Goal: Find contact information: Find contact information

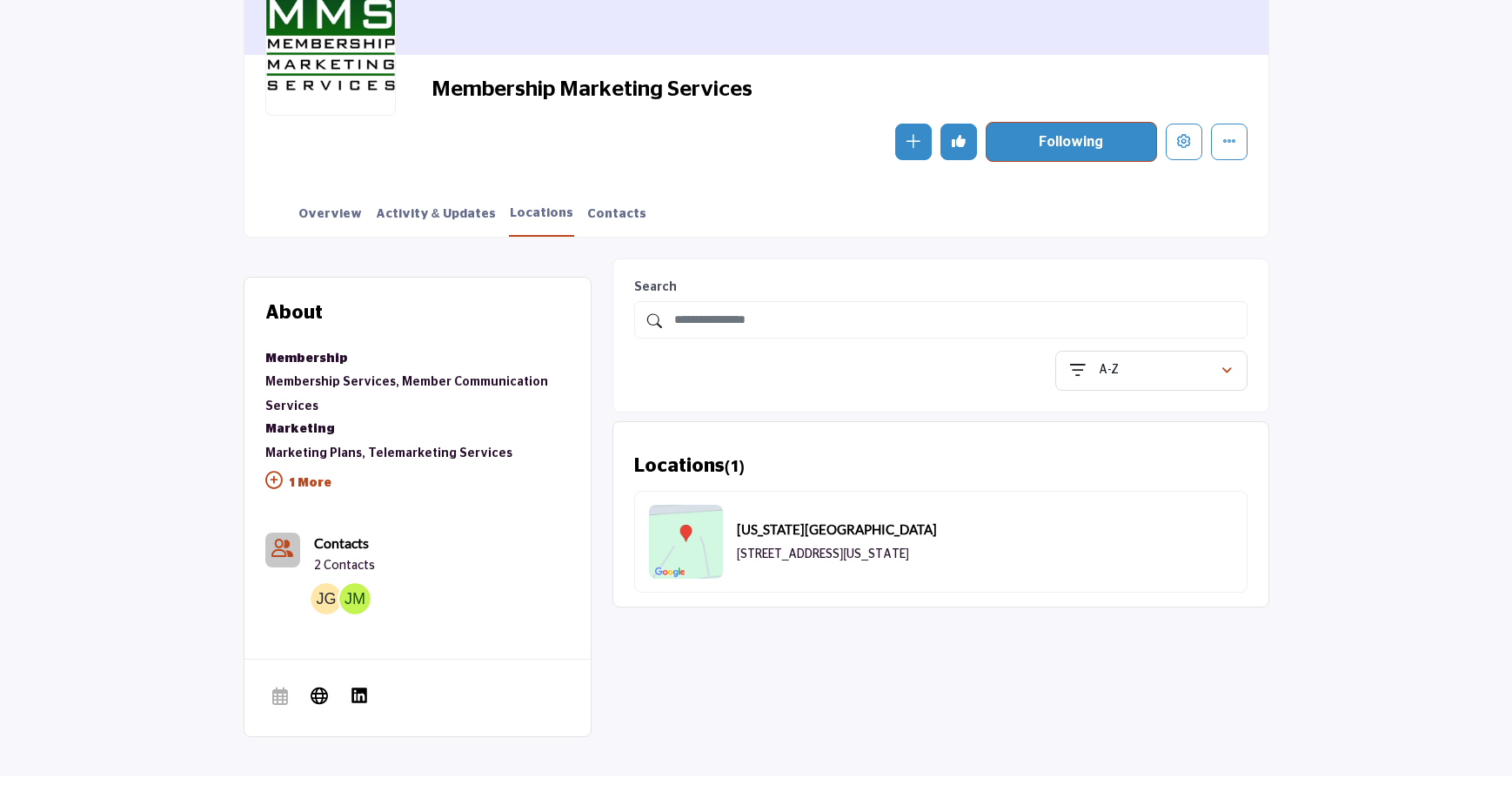
scroll to position [305, 0]
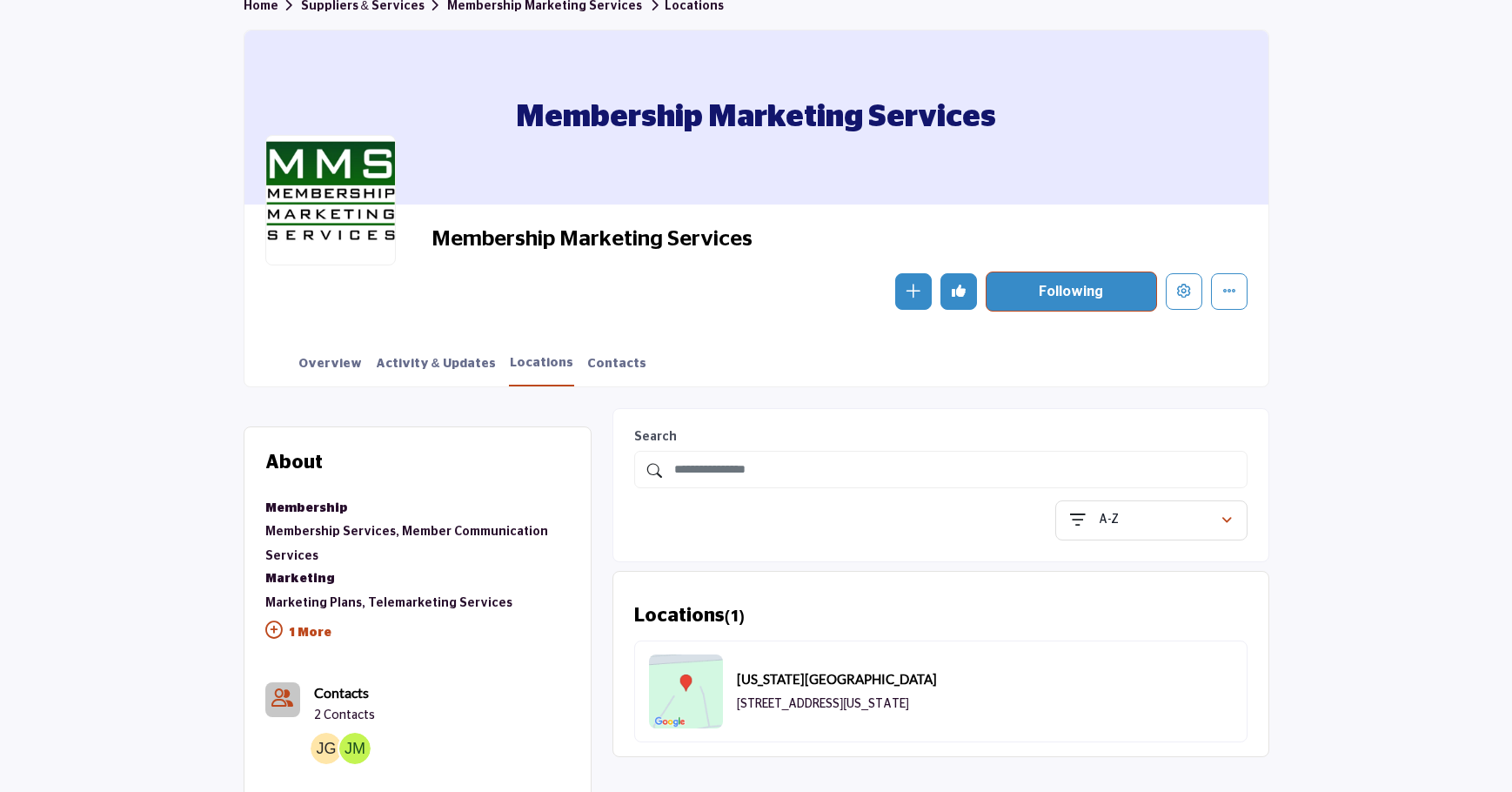
click at [436, 232] on div "Membership Marketing Services Membership Marketing Services" at bounding box center [756, 208] width 1025 height 358
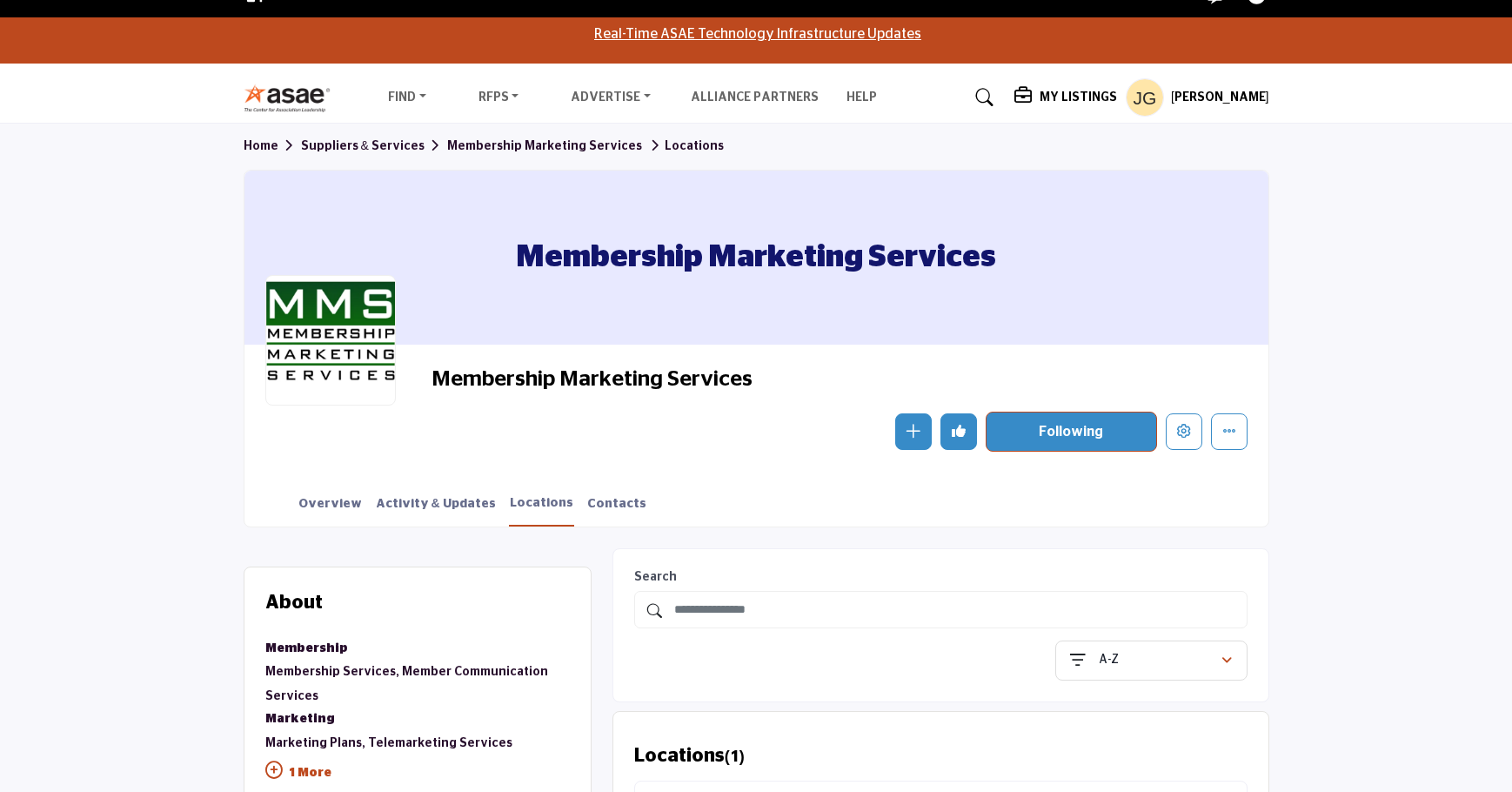
scroll to position [14, 0]
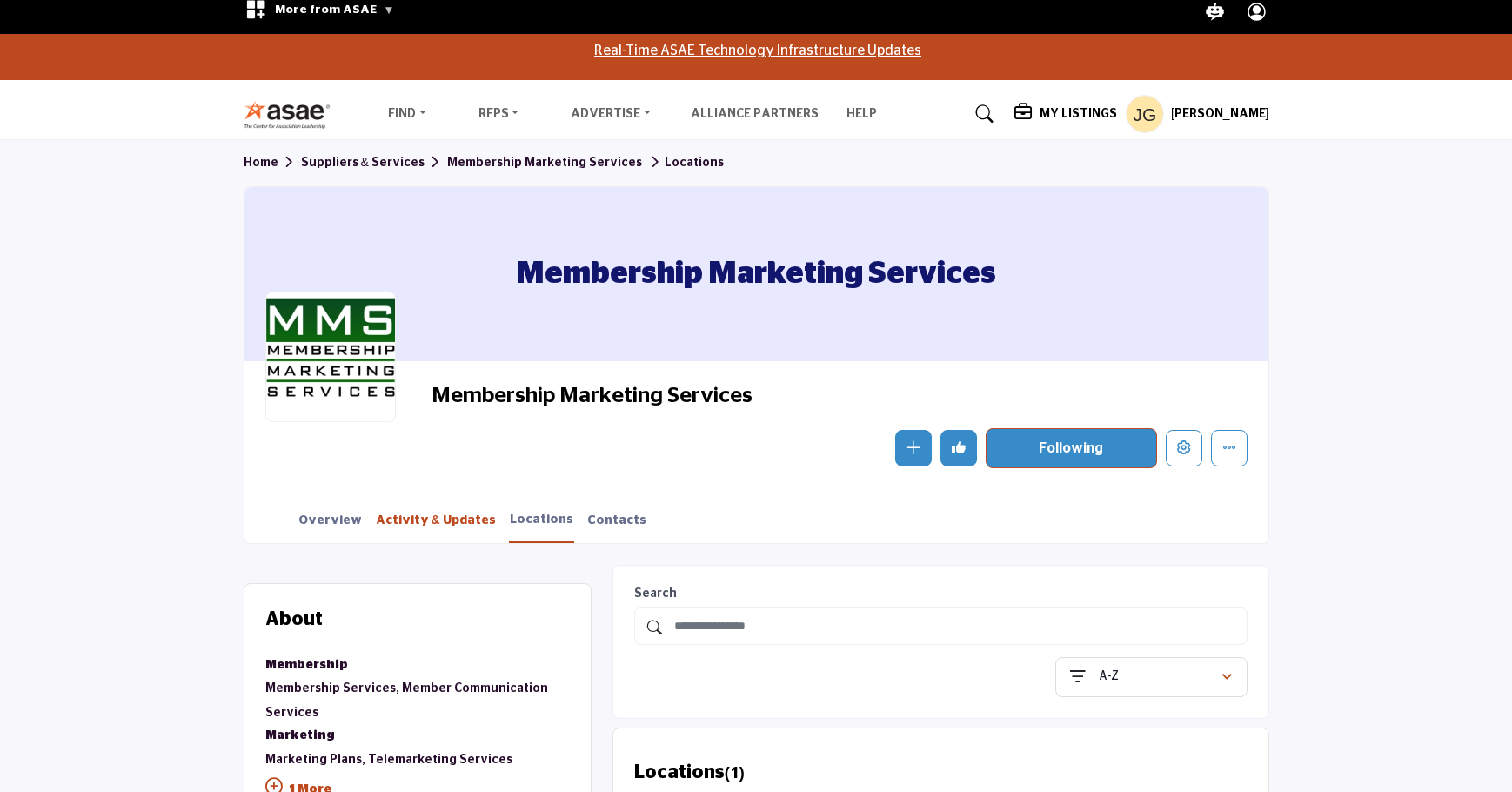
click at [424, 527] on link "Activity & Updates" at bounding box center [435, 527] width 122 height 30
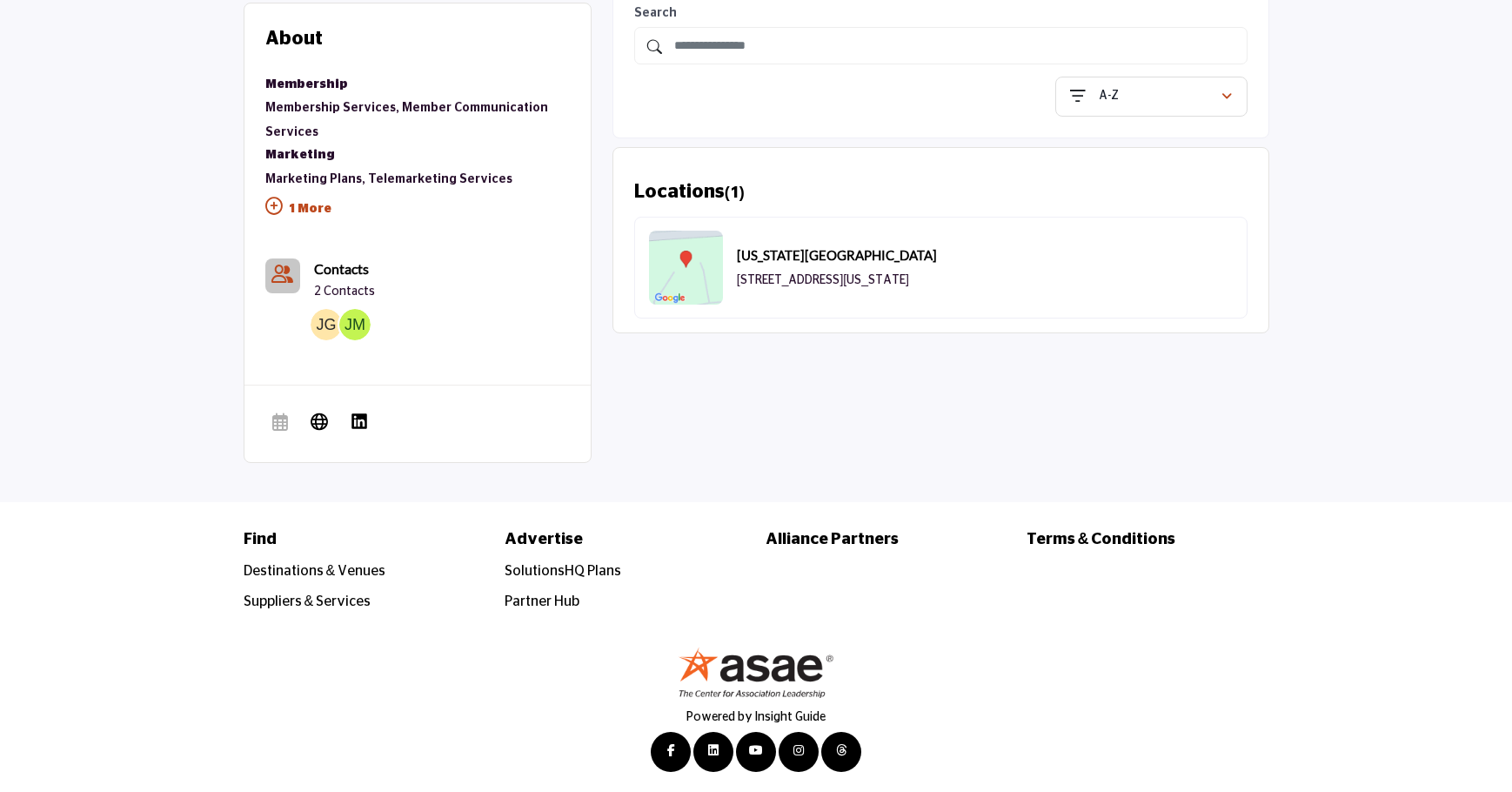
scroll to position [460, 0]
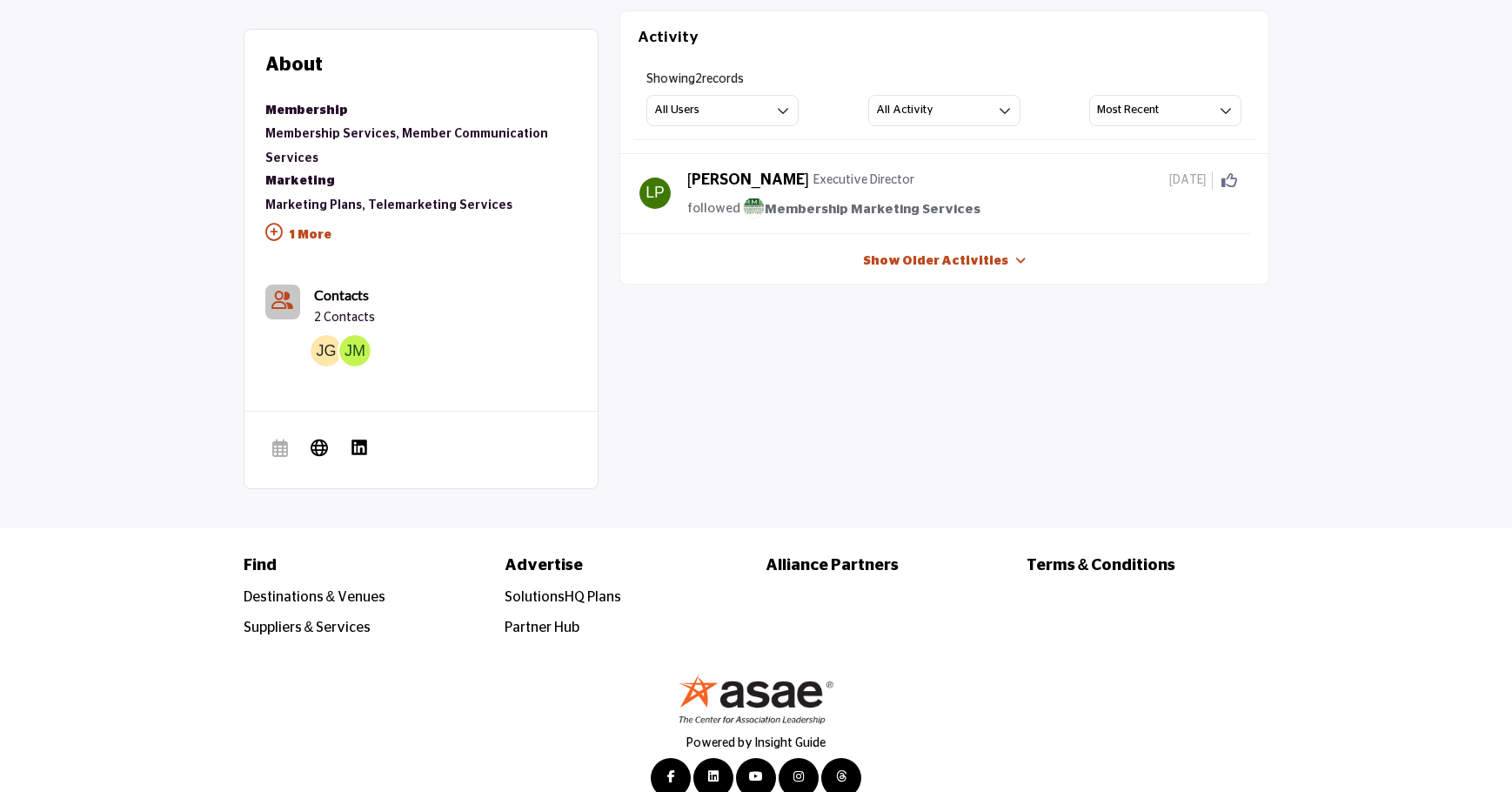
scroll to position [570, 0]
drag, startPoint x: 737, startPoint y: 179, endPoint x: 748, endPoint y: 179, distance: 11.0
click at [747, 179] on h5 "Lynette Pitt" at bounding box center [748, 179] width 122 height 20
click at [813, 180] on p "Executive Director" at bounding box center [864, 178] width 101 height 19
click at [832, 180] on p "Executive Director" at bounding box center [864, 178] width 101 height 19
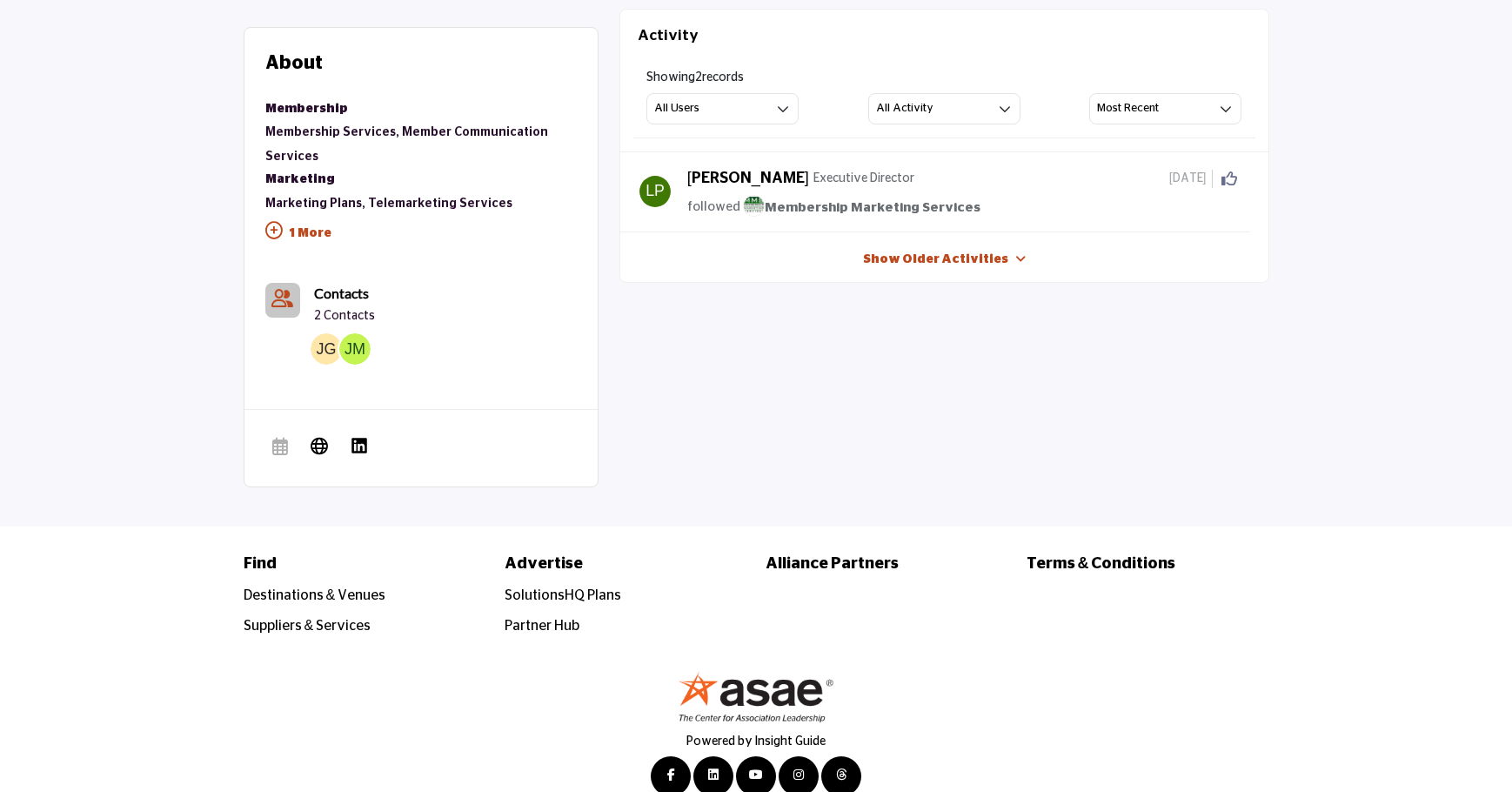
click at [728, 180] on h5 "Lynette Pitt" at bounding box center [748, 179] width 122 height 20
drag, startPoint x: 682, startPoint y: 176, endPoint x: 768, endPoint y: 183, distance: 86.3
click at [768, 183] on div "Lynette Pitt Executive Director 27 days ago Click to Like this activity 0 0 fol…" at bounding box center [935, 194] width 604 height 50
copy h5 "Lynette Pitt"
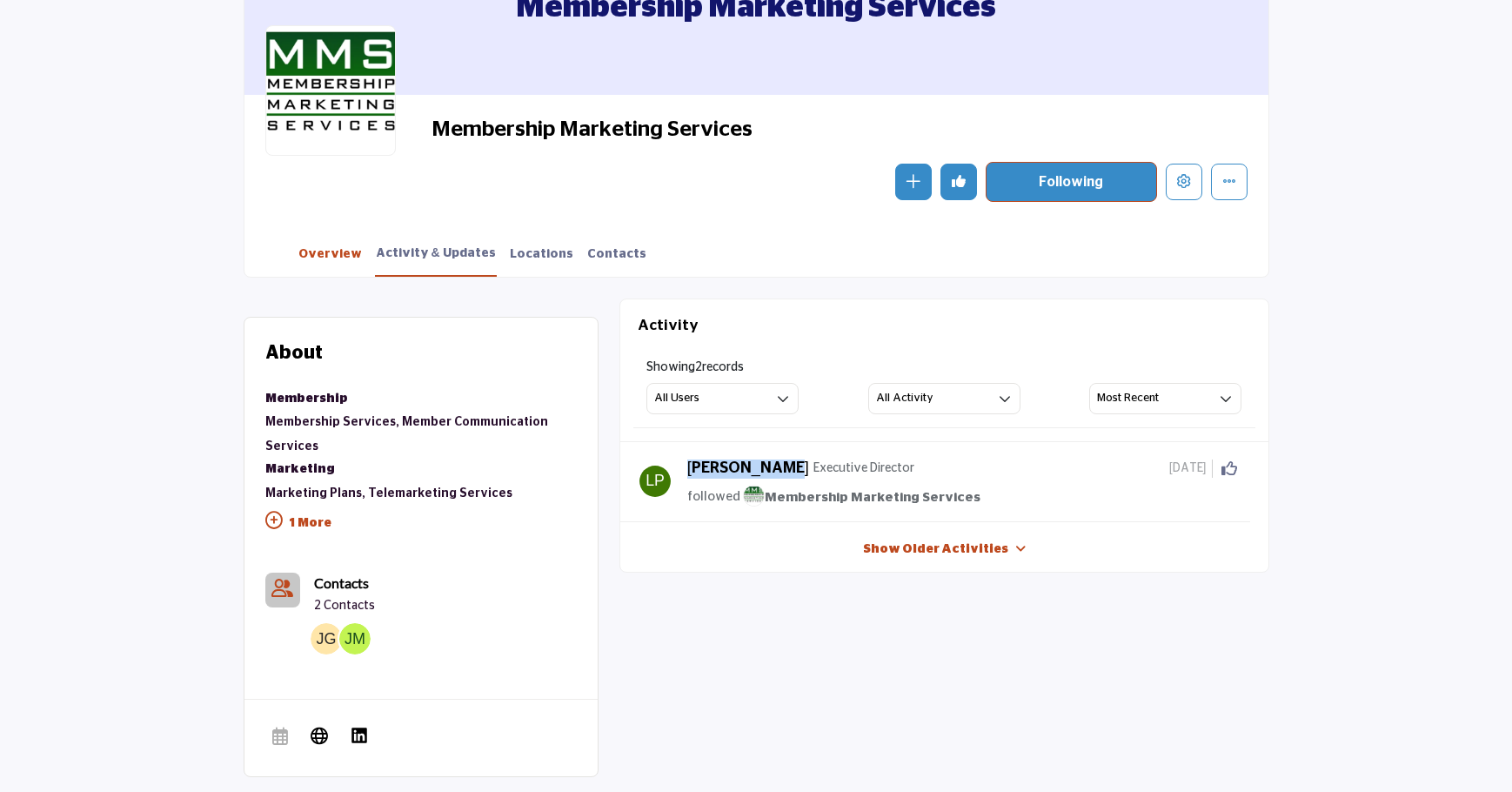
click at [319, 257] on link "Overview" at bounding box center [329, 260] width 65 height 30
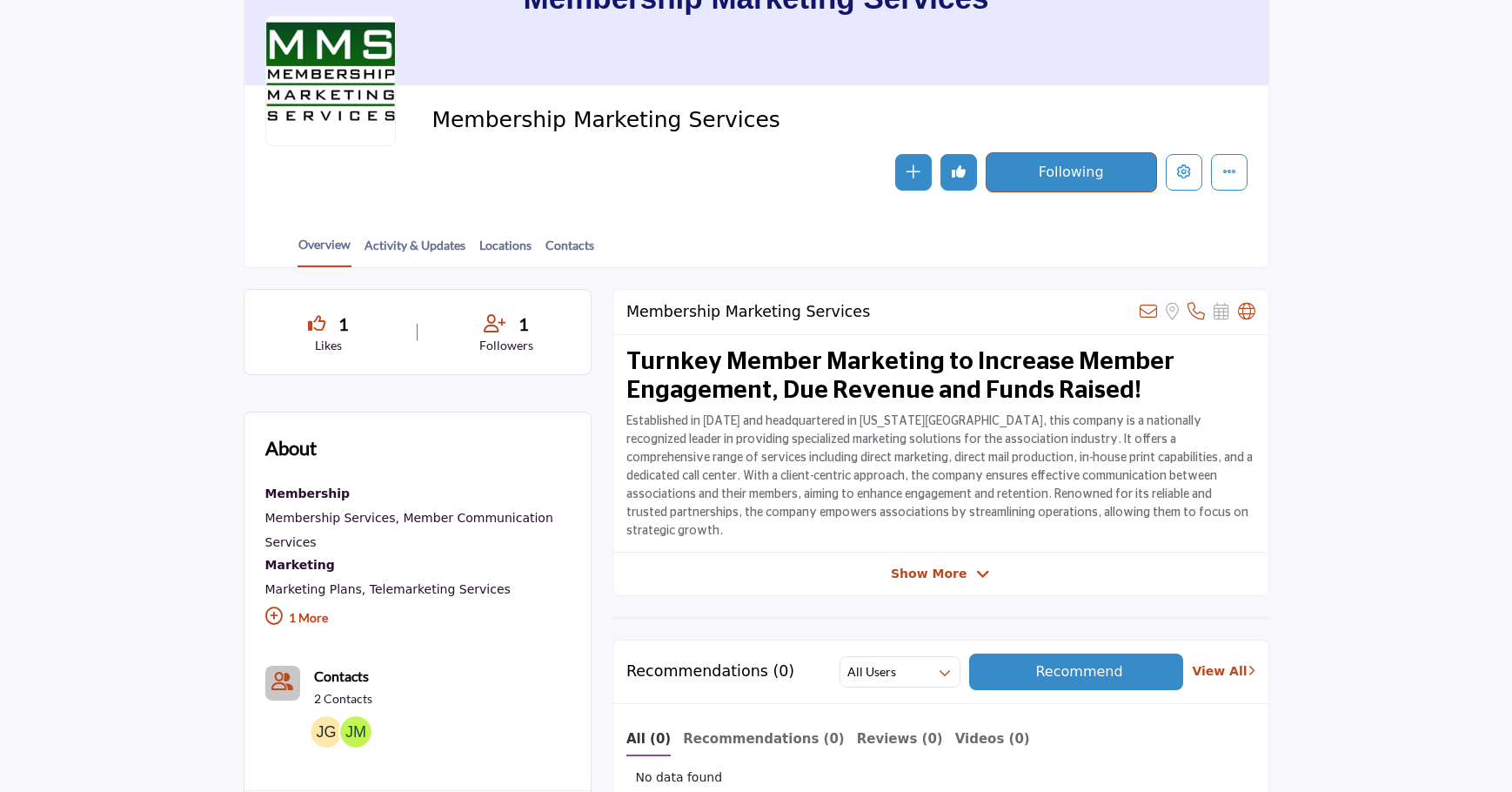
scroll to position [289, 0]
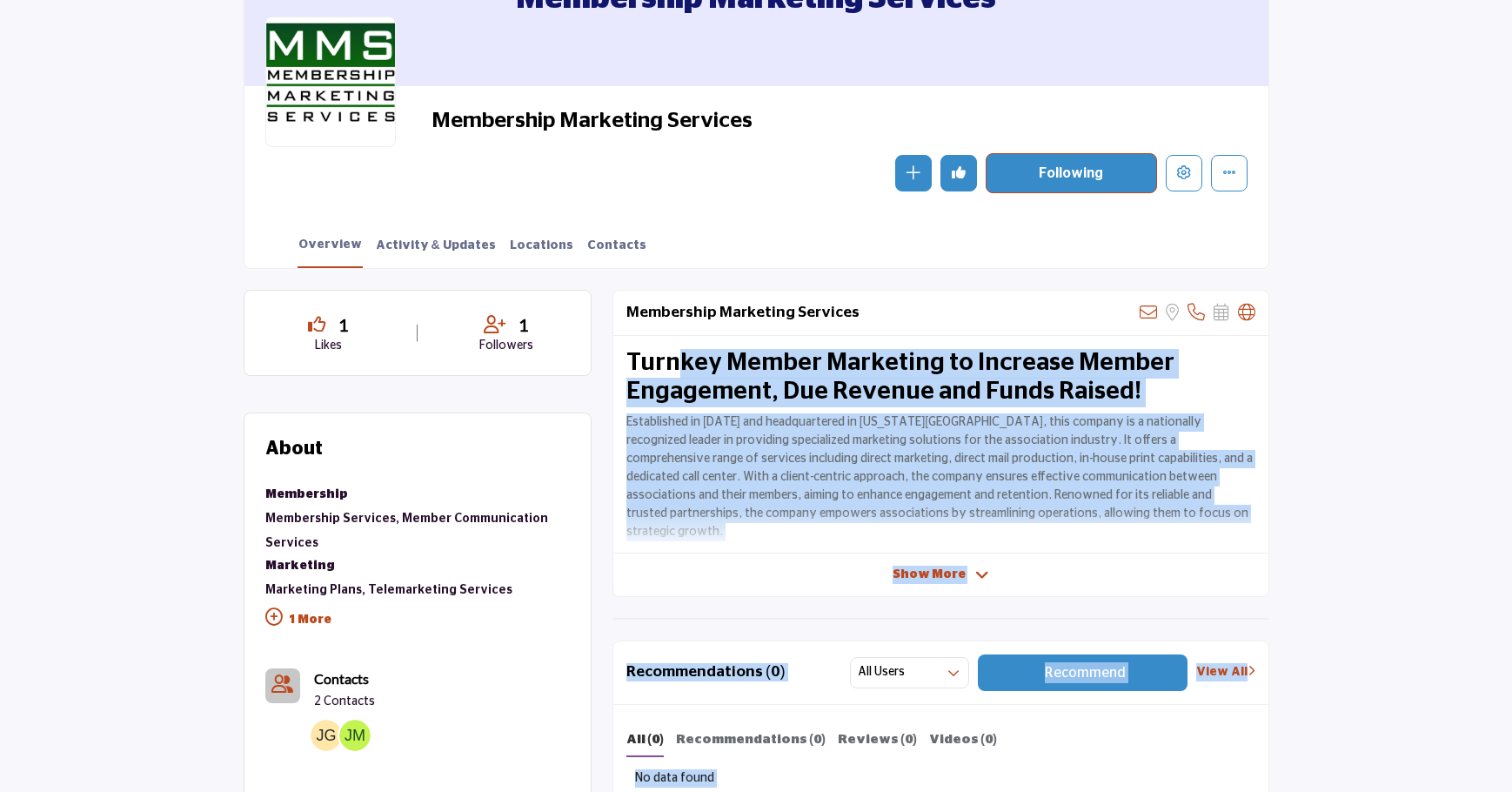
scroll to position [580, 0]
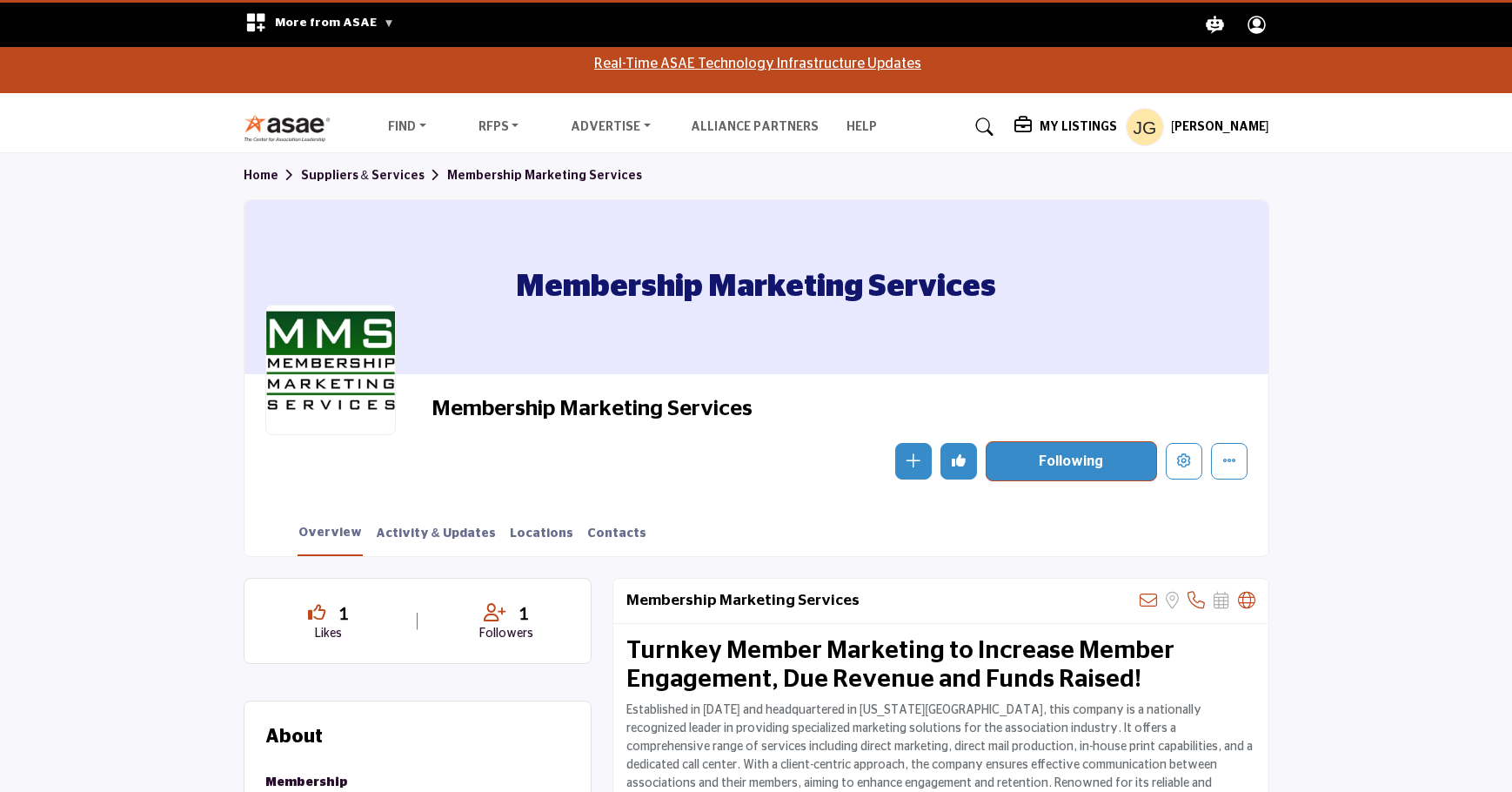
scroll to position [0, 0]
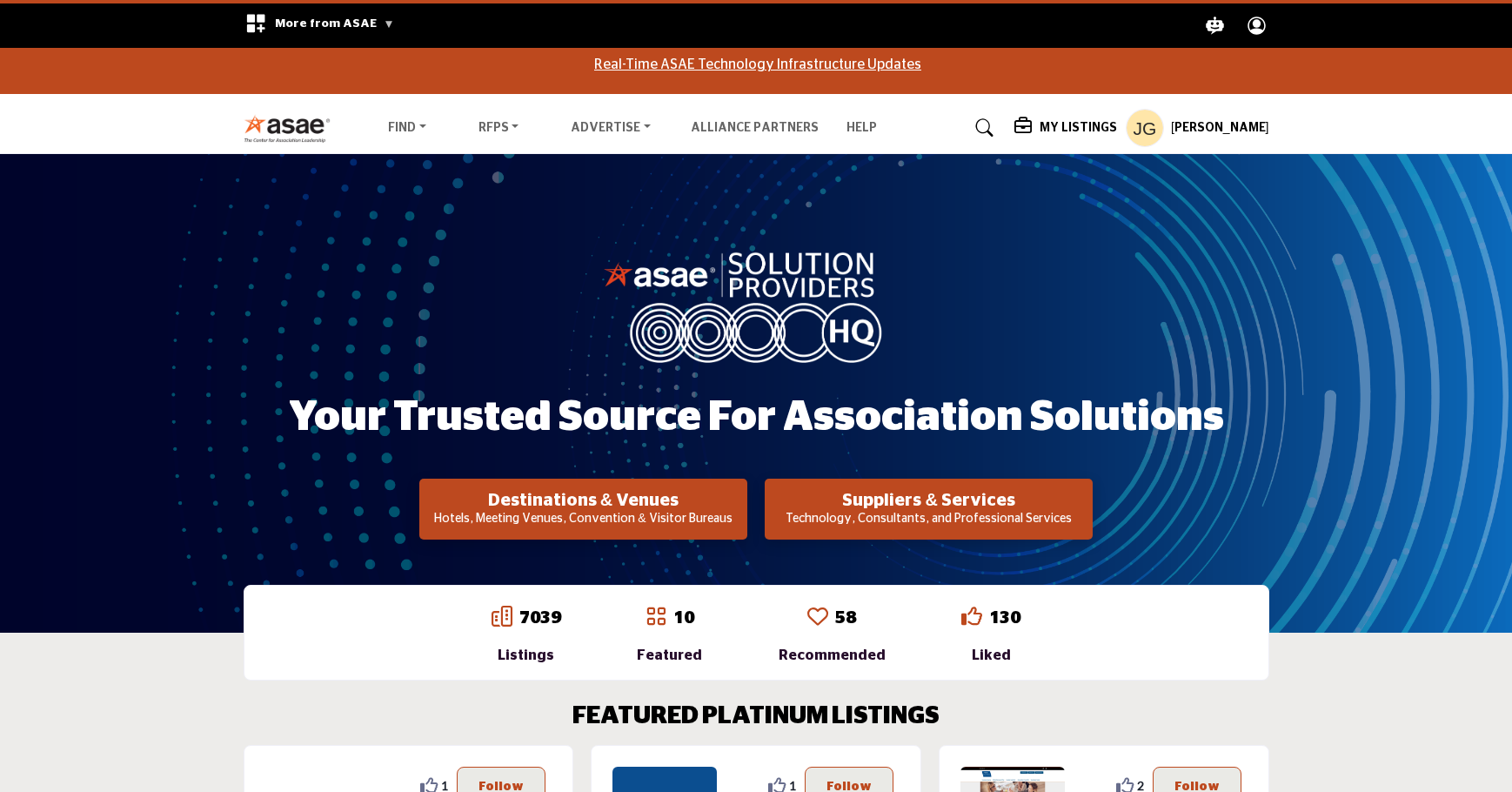
drag, startPoint x: 493, startPoint y: 416, endPoint x: 1058, endPoint y: 407, distance: 565.1
click at [1058, 407] on h1 "Your Trusted Source for Association Solutions" at bounding box center [756, 417] width 935 height 54
click at [305, 20] on span "More from ASAE" at bounding box center [335, 24] width 119 height 12
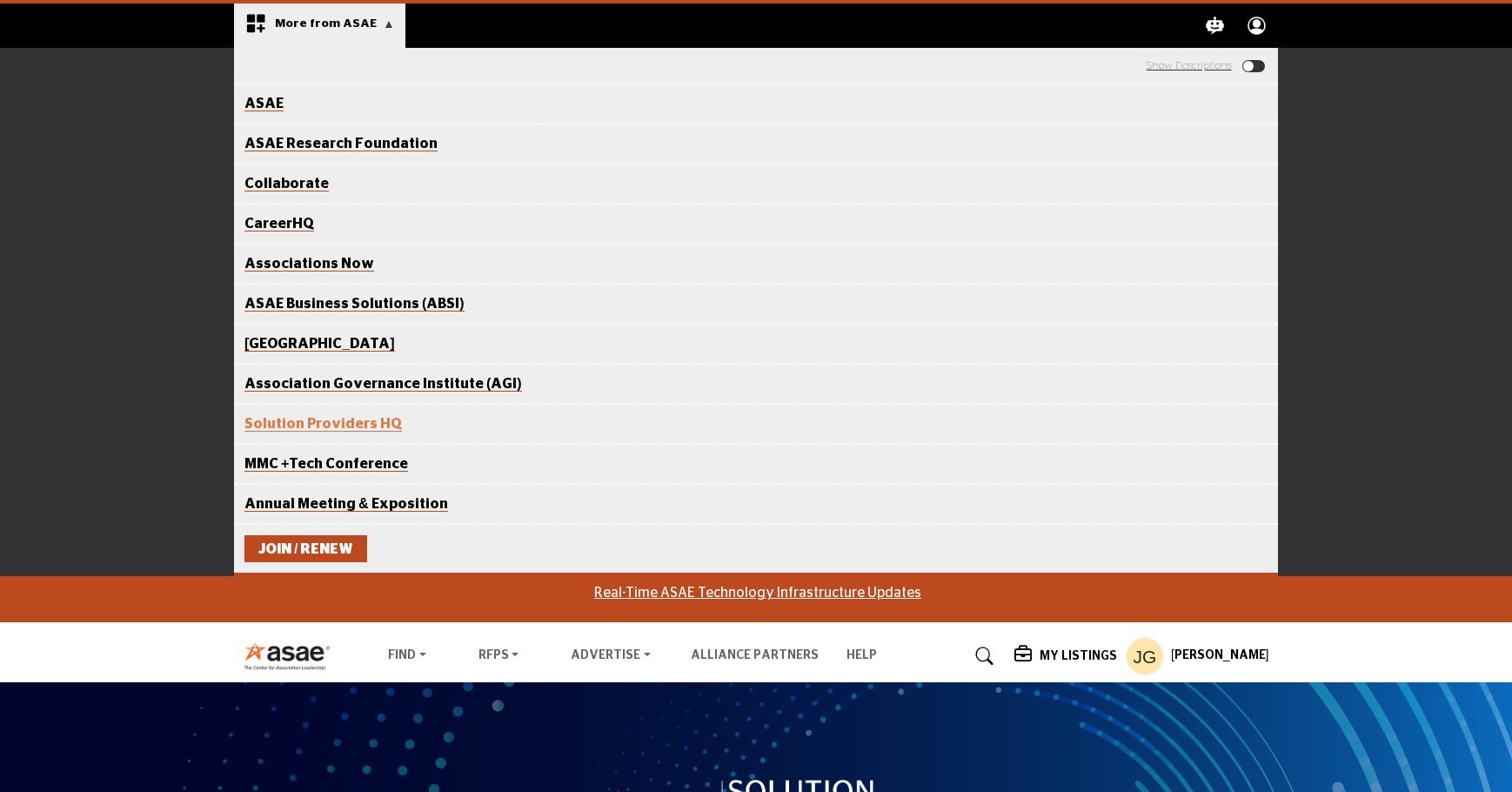
click at [1334, 84] on div "ASAE The Center for Association Excellence ASAE Research Foundation Advancing k…" at bounding box center [756, 312] width 1512 height 528
click at [343, 28] on span "More from ASAE" at bounding box center [335, 24] width 119 height 12
